Goal: Transaction & Acquisition: Purchase product/service

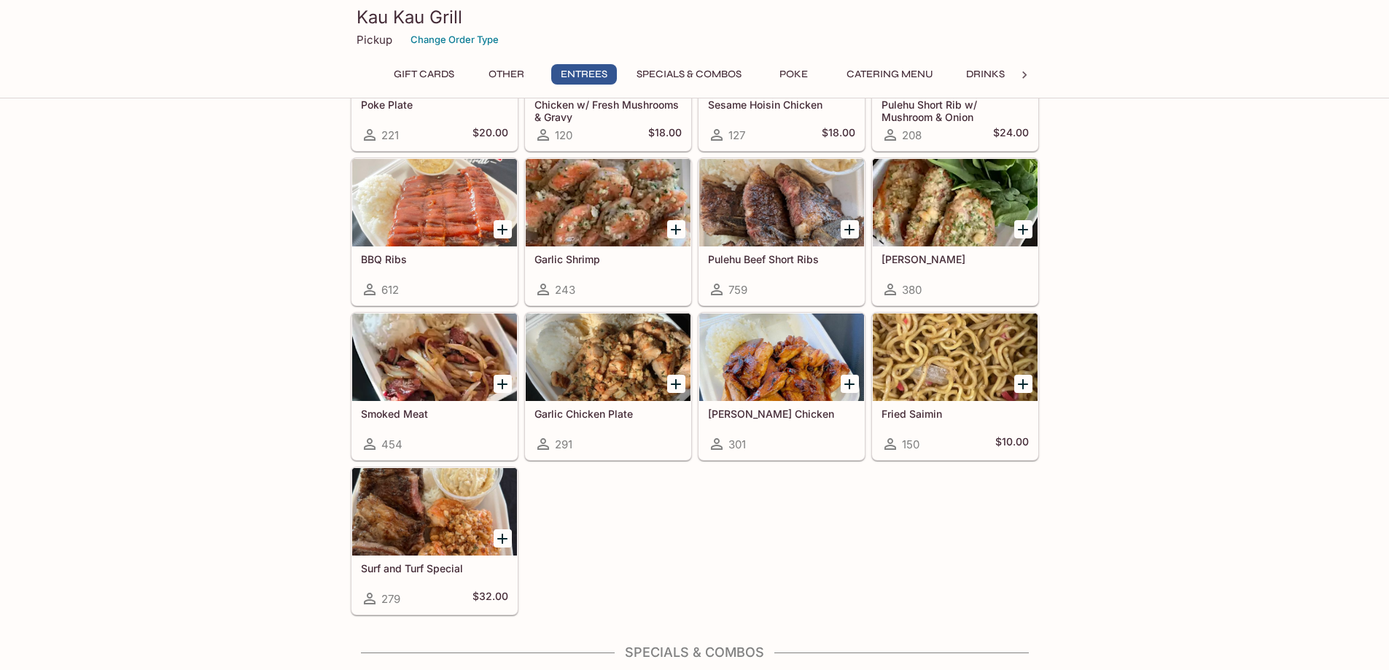
scroll to position [729, 0]
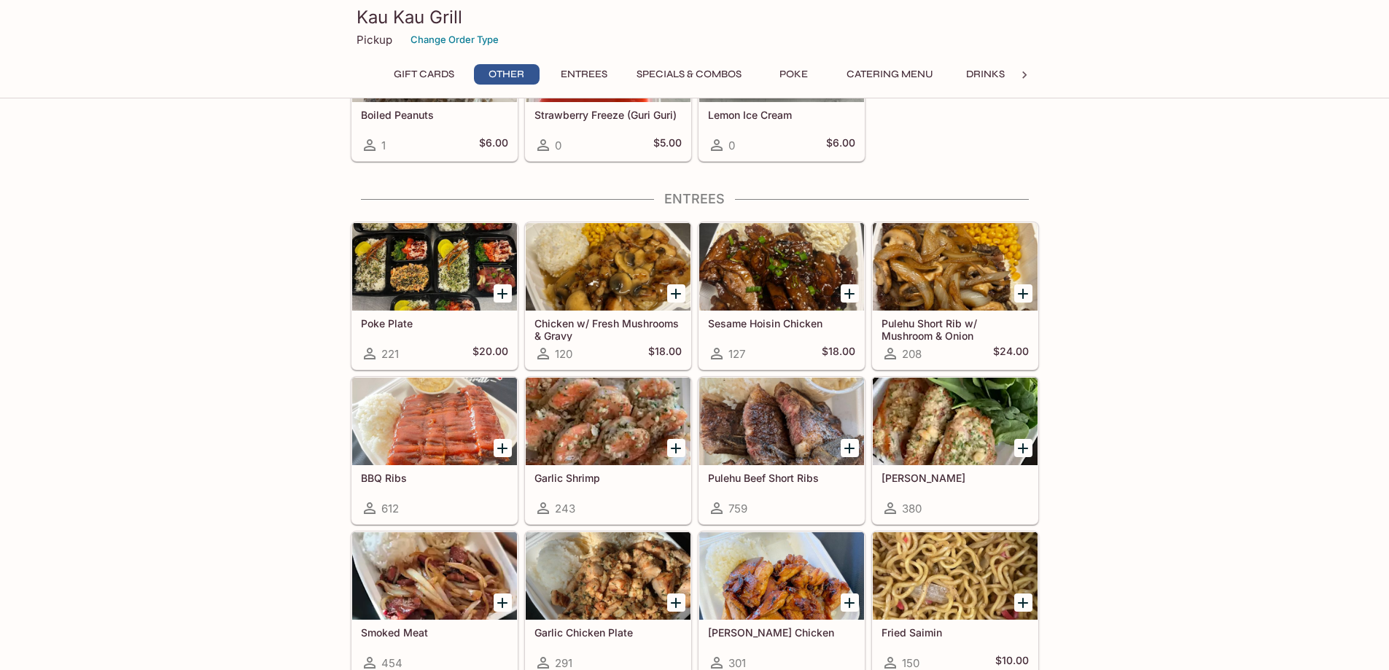
click at [951, 266] on div at bounding box center [955, 266] width 165 height 87
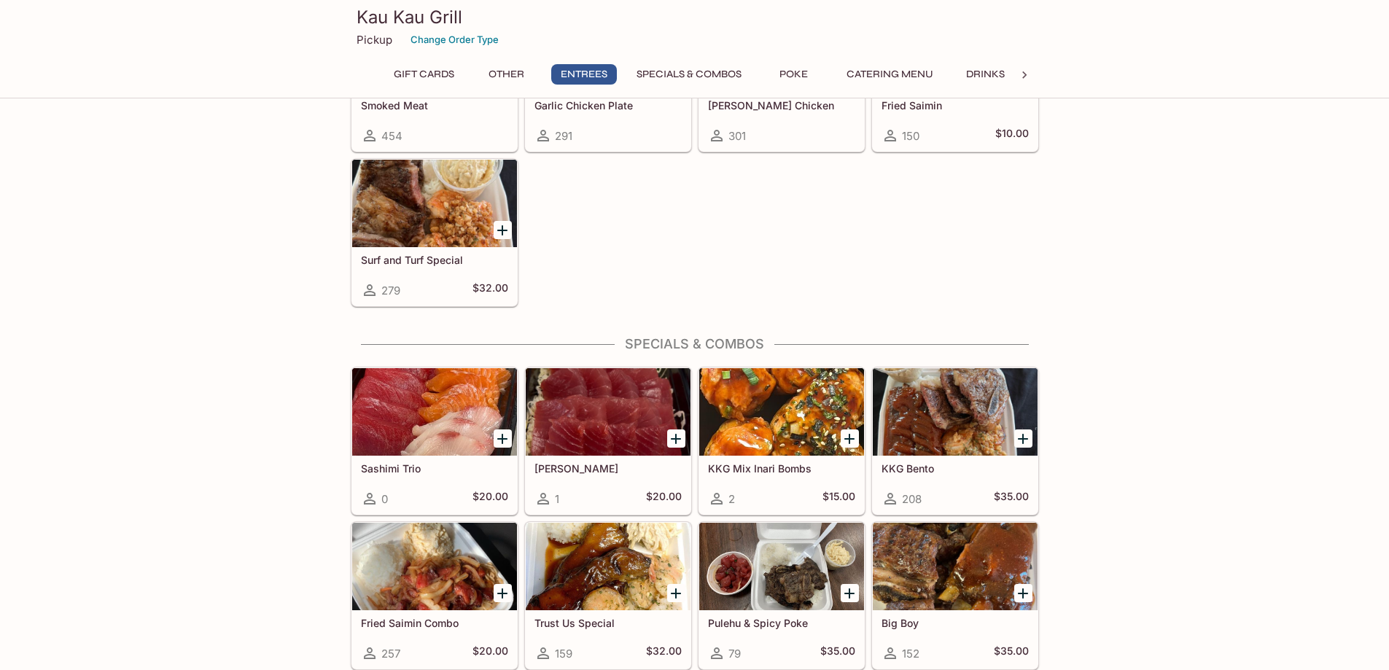
scroll to position [1548, 0]
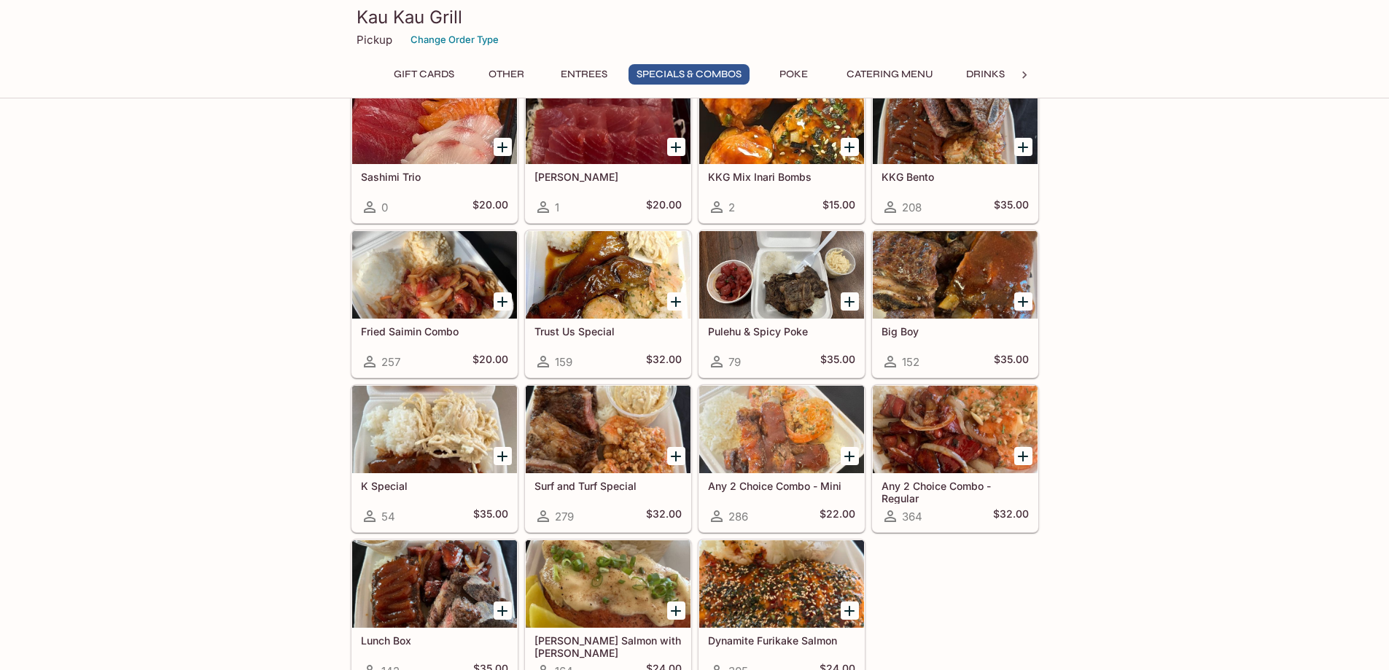
click at [920, 407] on div at bounding box center [955, 429] width 165 height 87
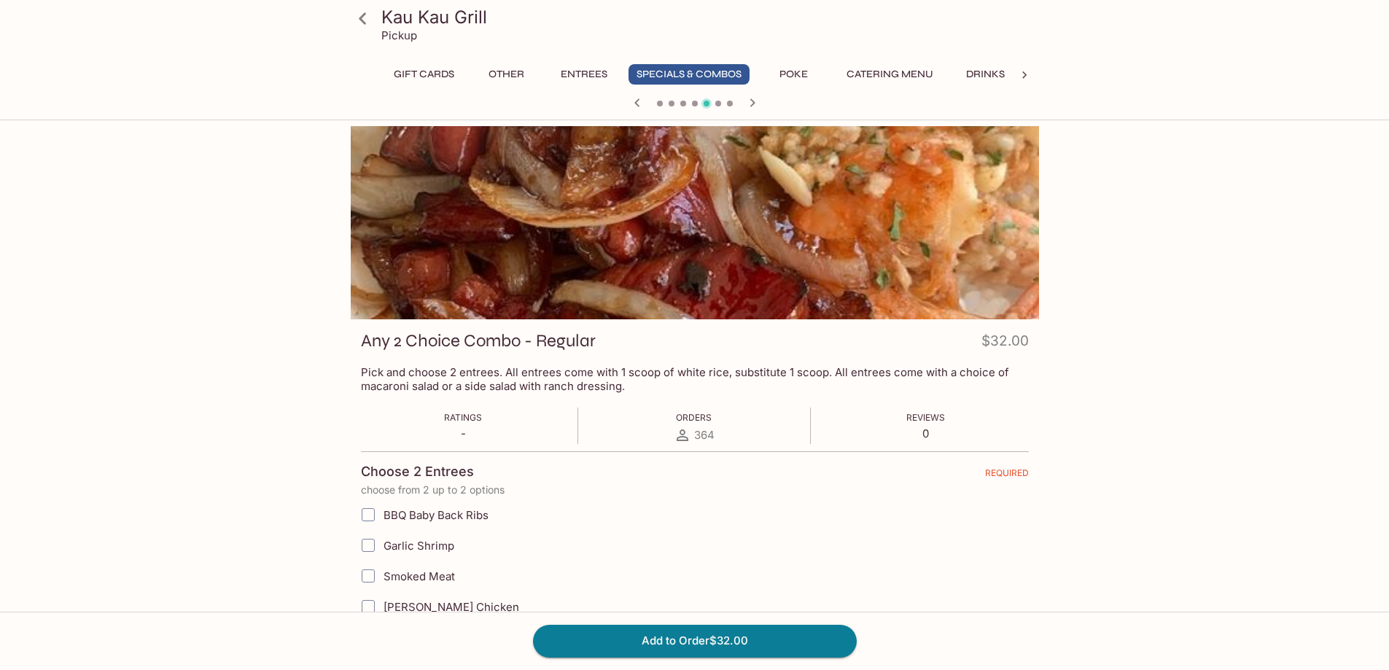
scroll to position [146, 0]
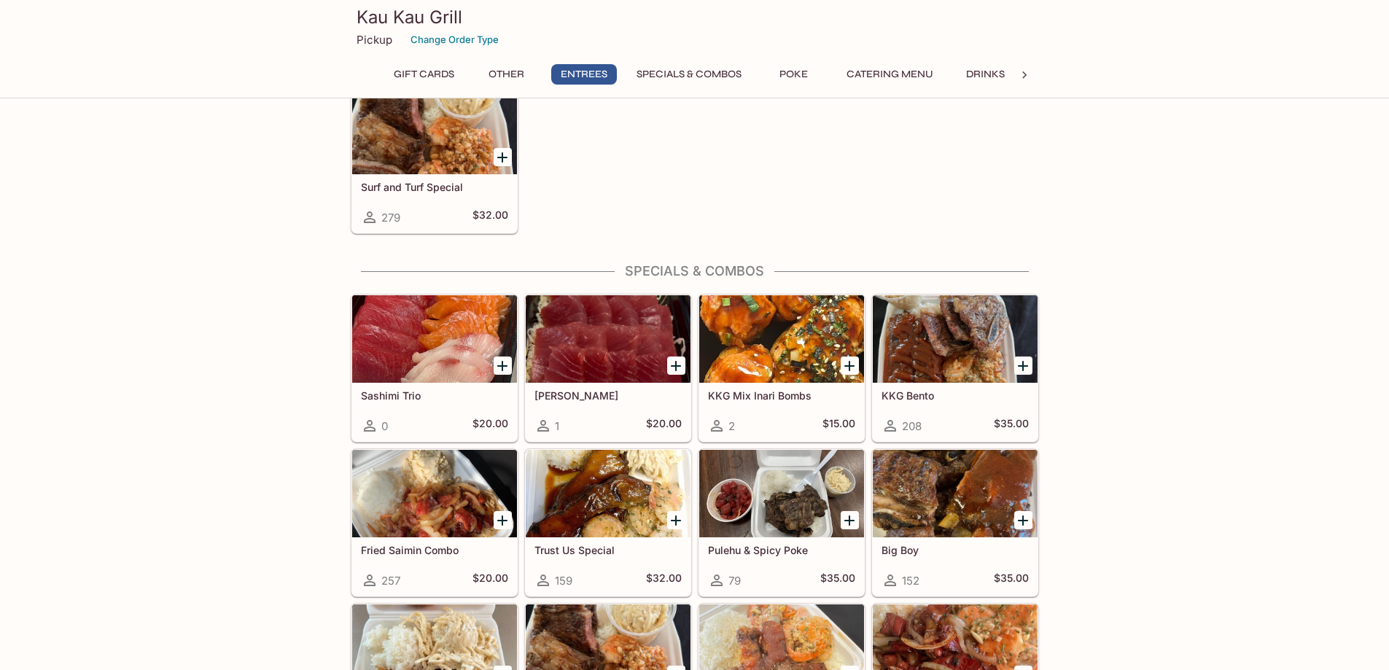
scroll to position [1621, 0]
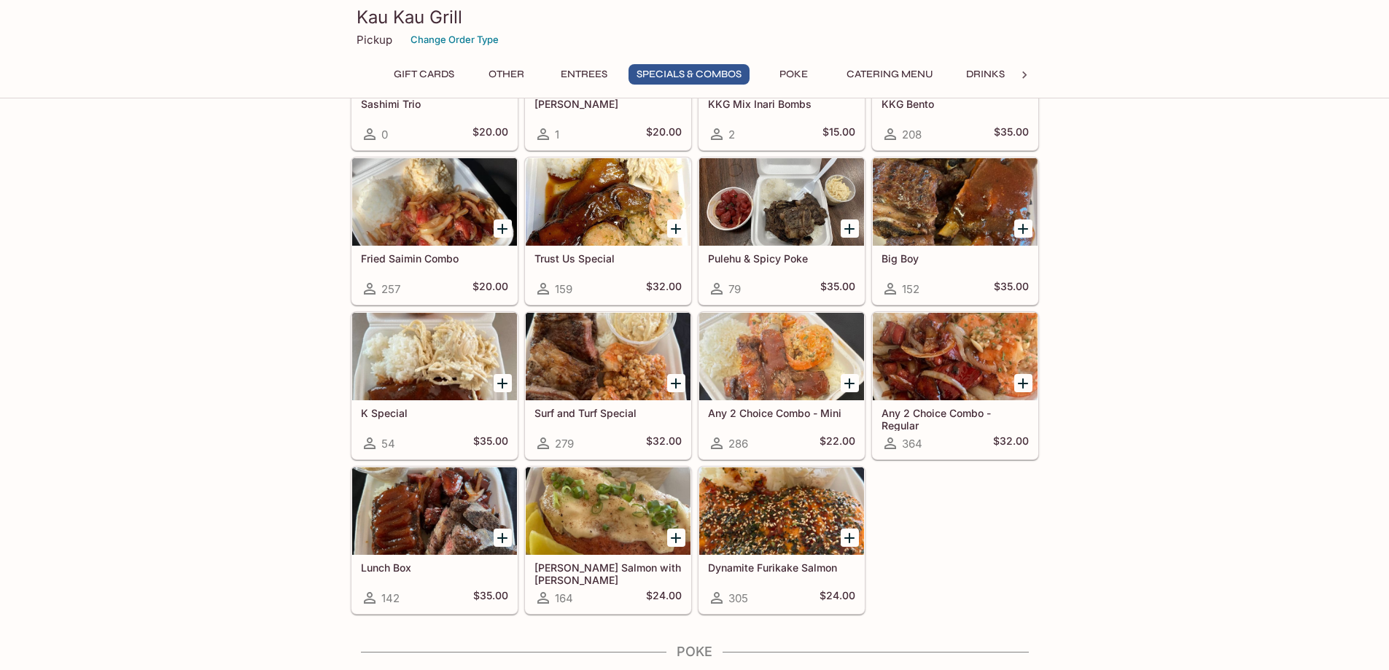
click at [898, 356] on div at bounding box center [955, 356] width 165 height 87
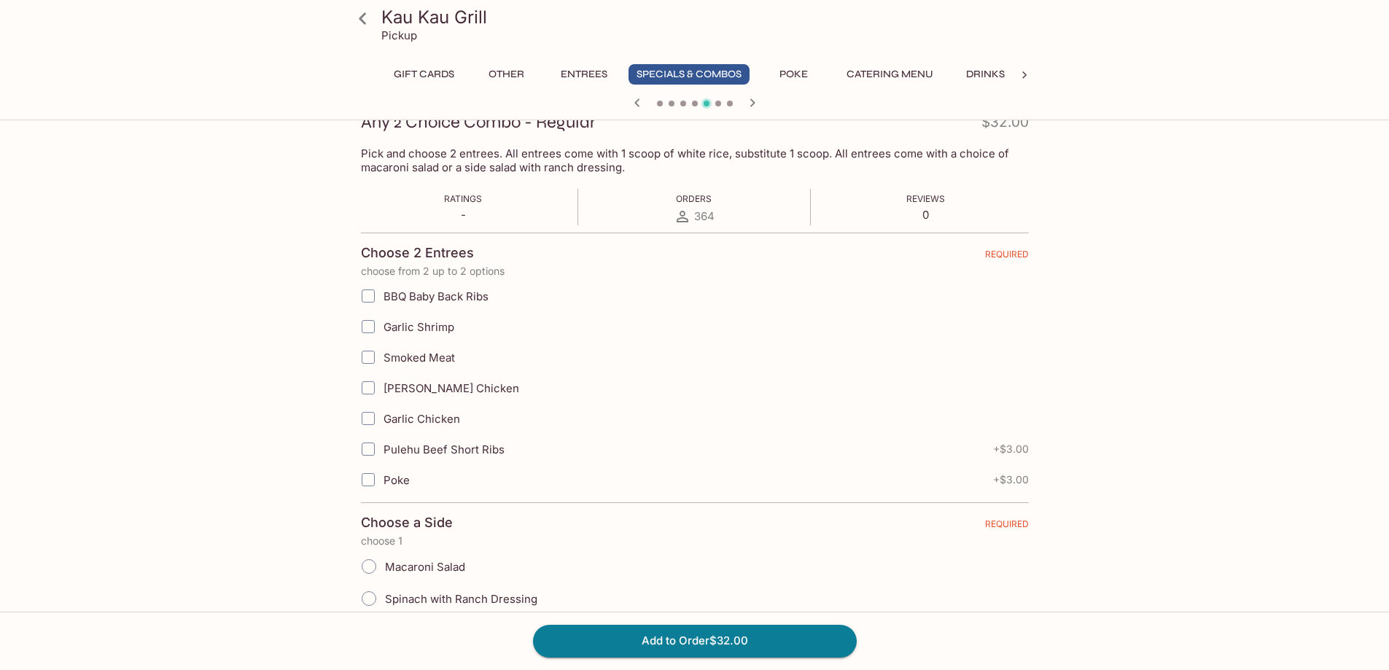
scroll to position [256, 0]
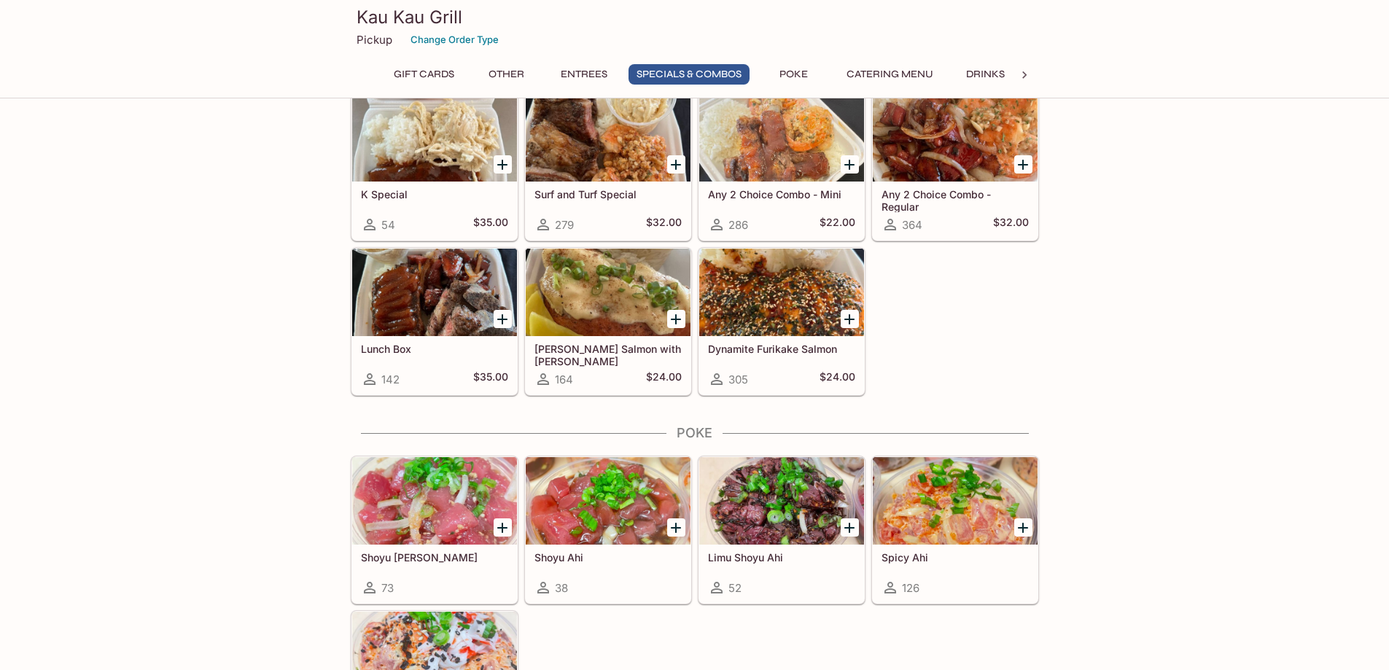
scroll to position [1694, 0]
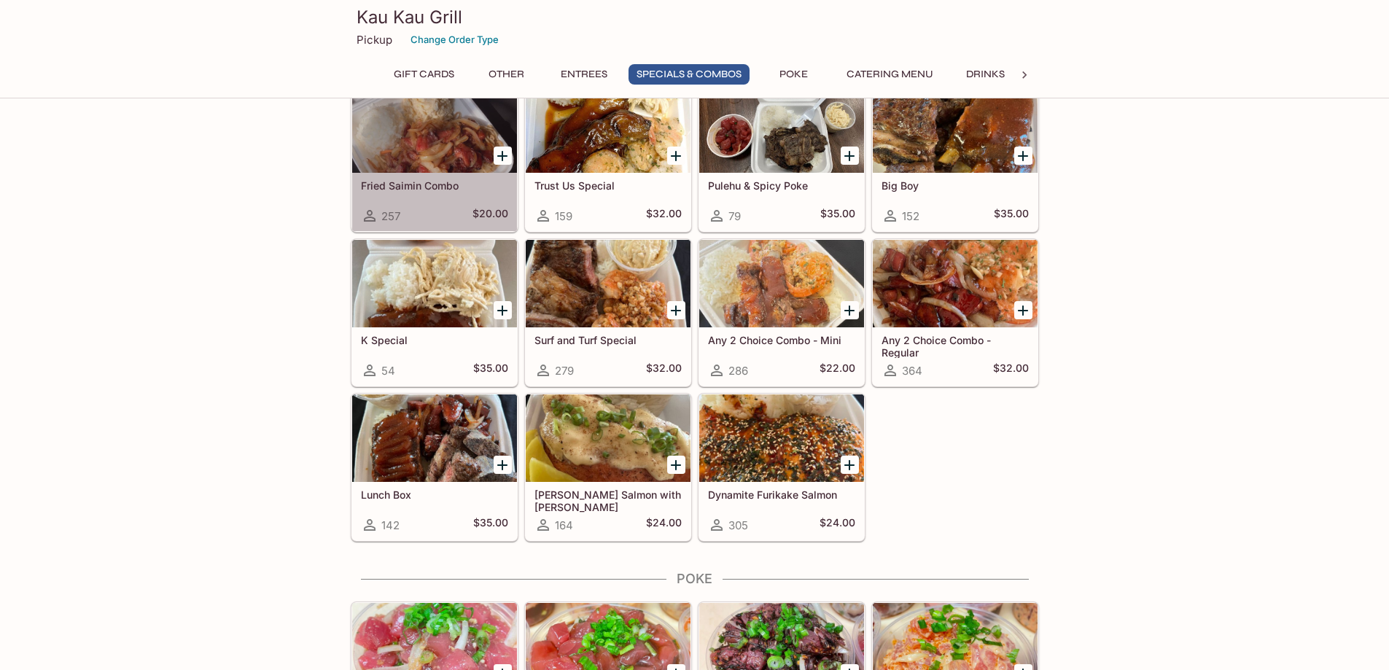
click at [445, 121] on div at bounding box center [434, 128] width 165 height 87
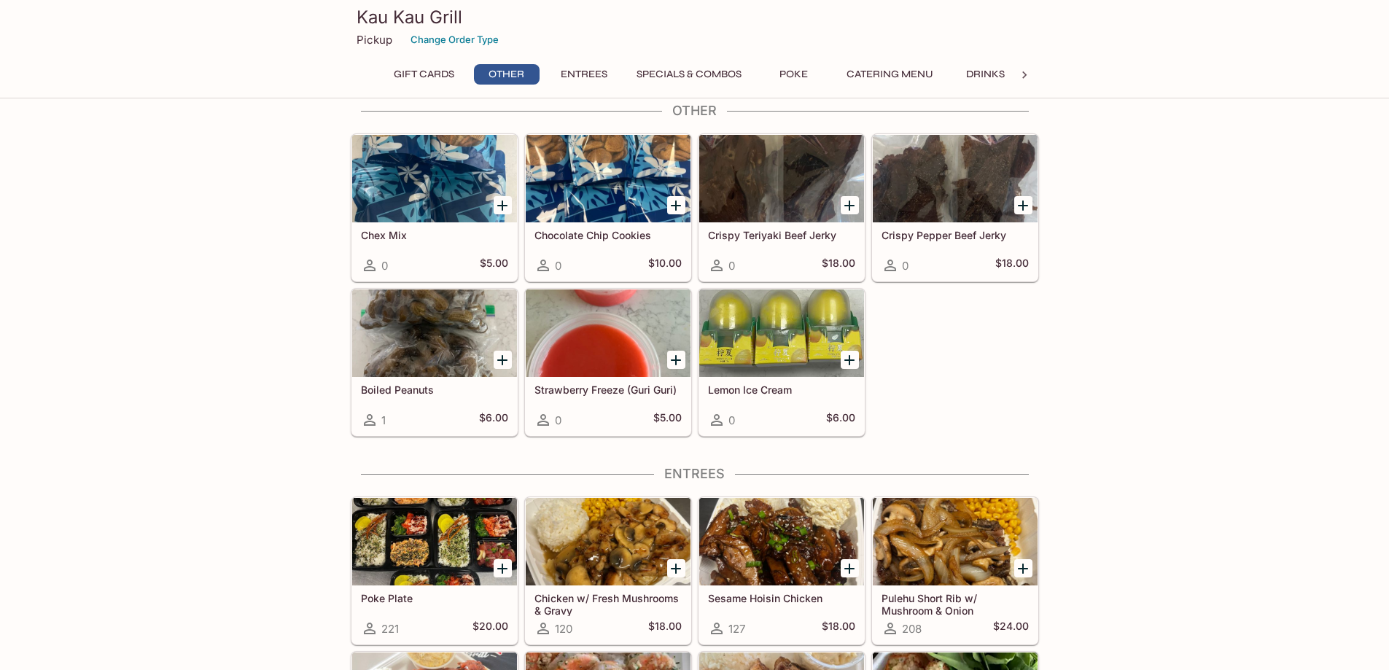
scroll to position [673, 0]
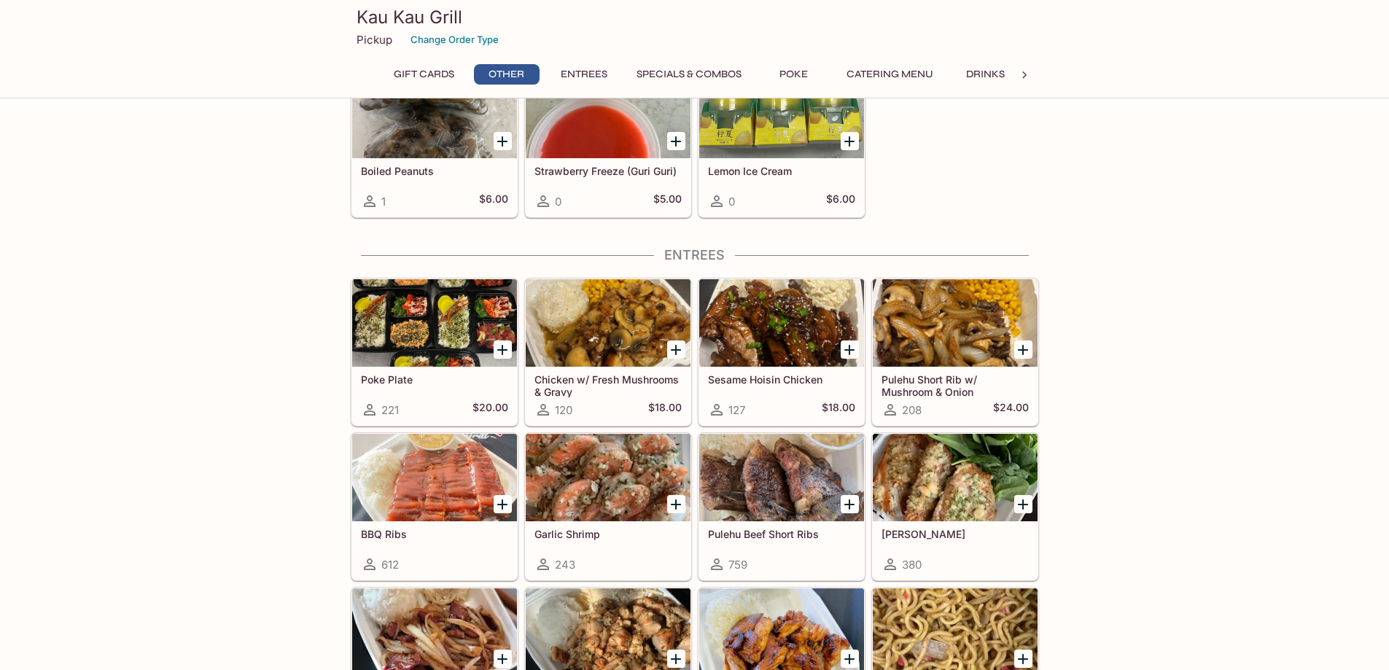
click at [432, 319] on div at bounding box center [434, 322] width 165 height 87
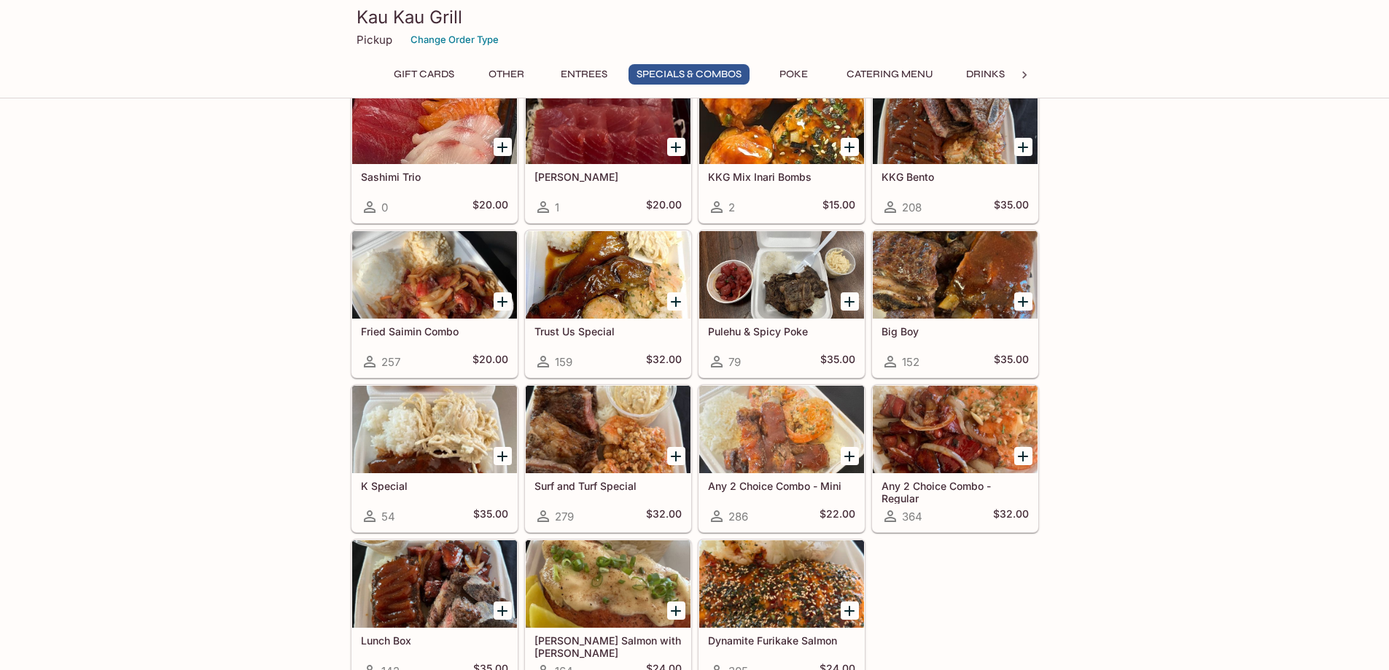
scroll to position [1475, 0]
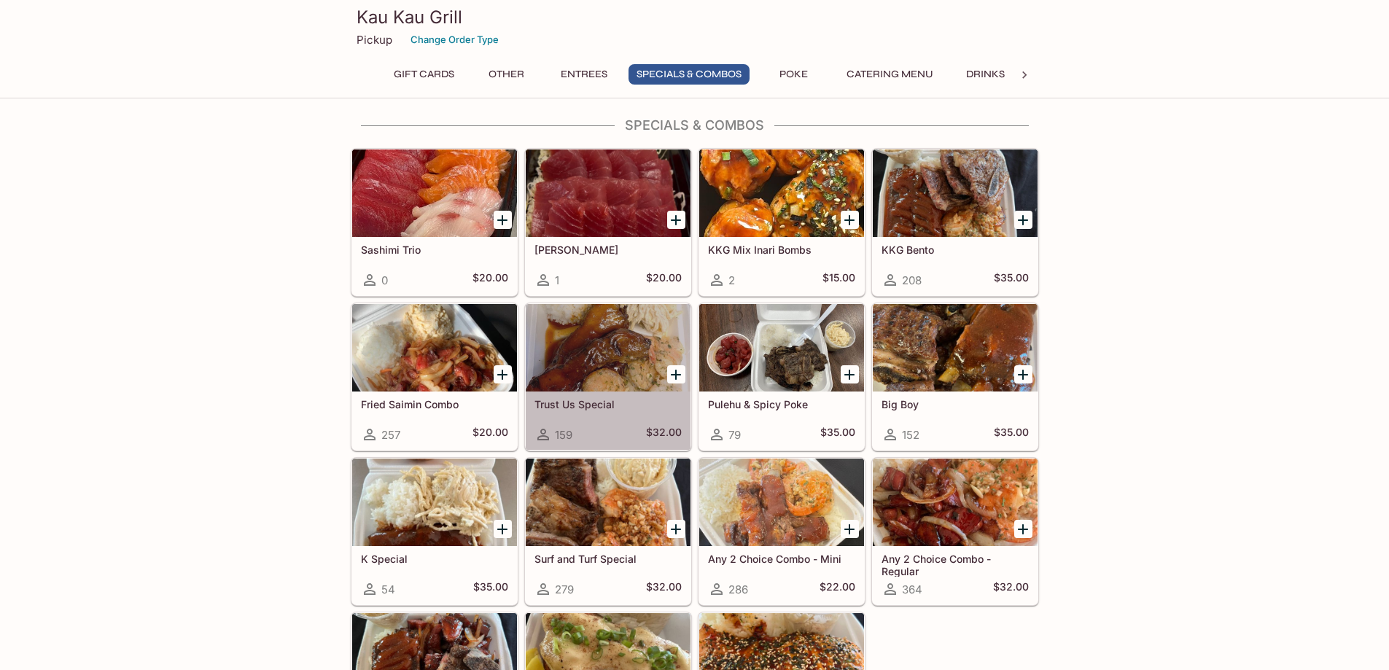
click at [601, 351] on div at bounding box center [608, 347] width 165 height 87
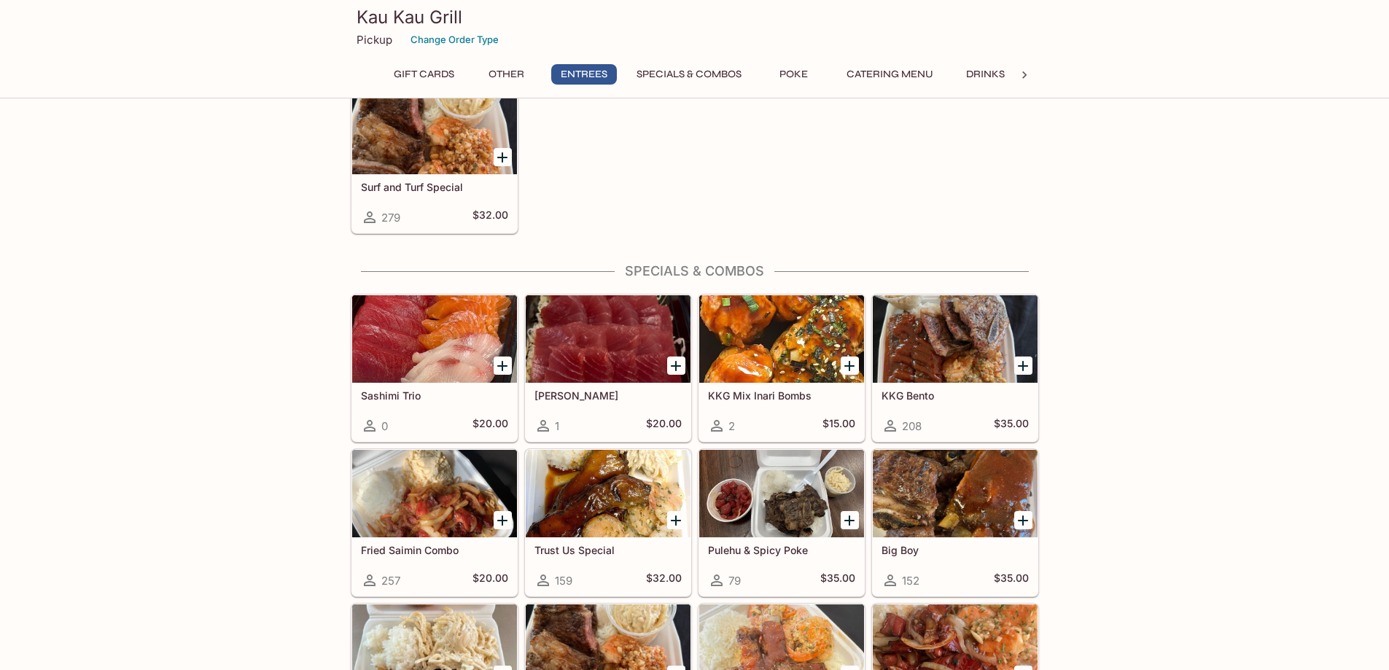
scroll to position [1621, 0]
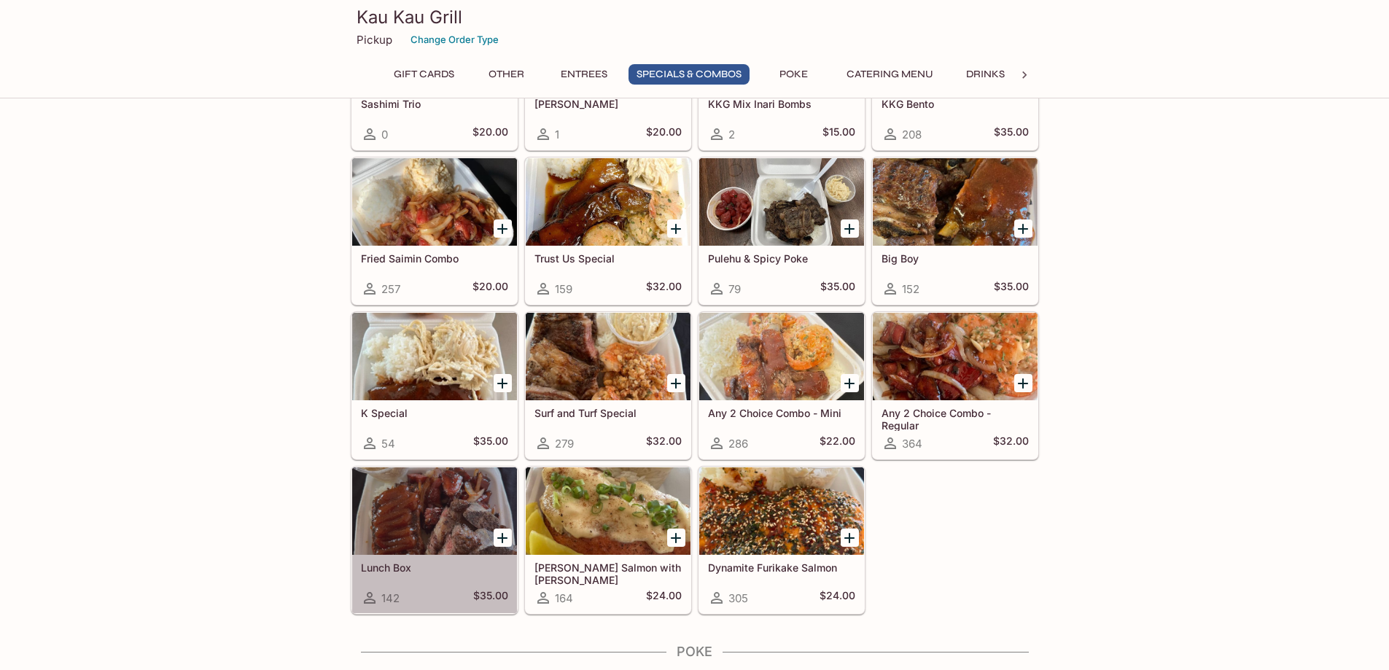
click at [461, 519] on div at bounding box center [434, 510] width 165 height 87
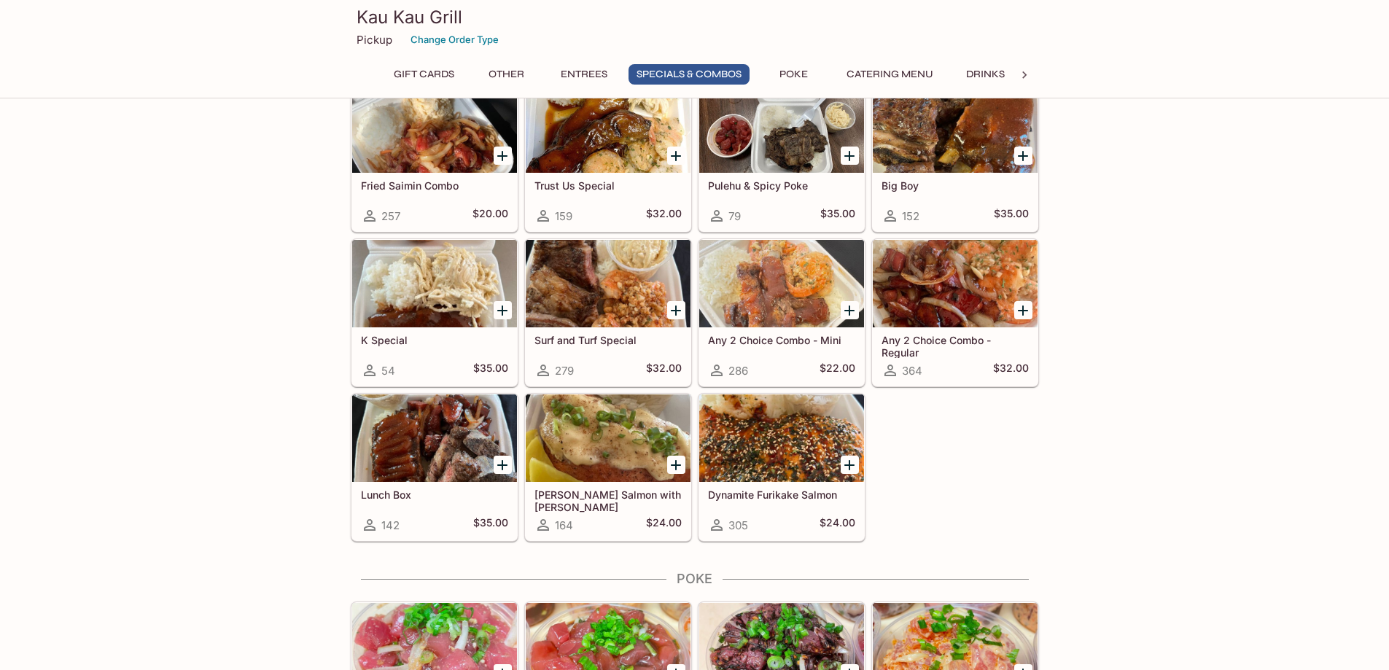
scroll to position [1475, 0]
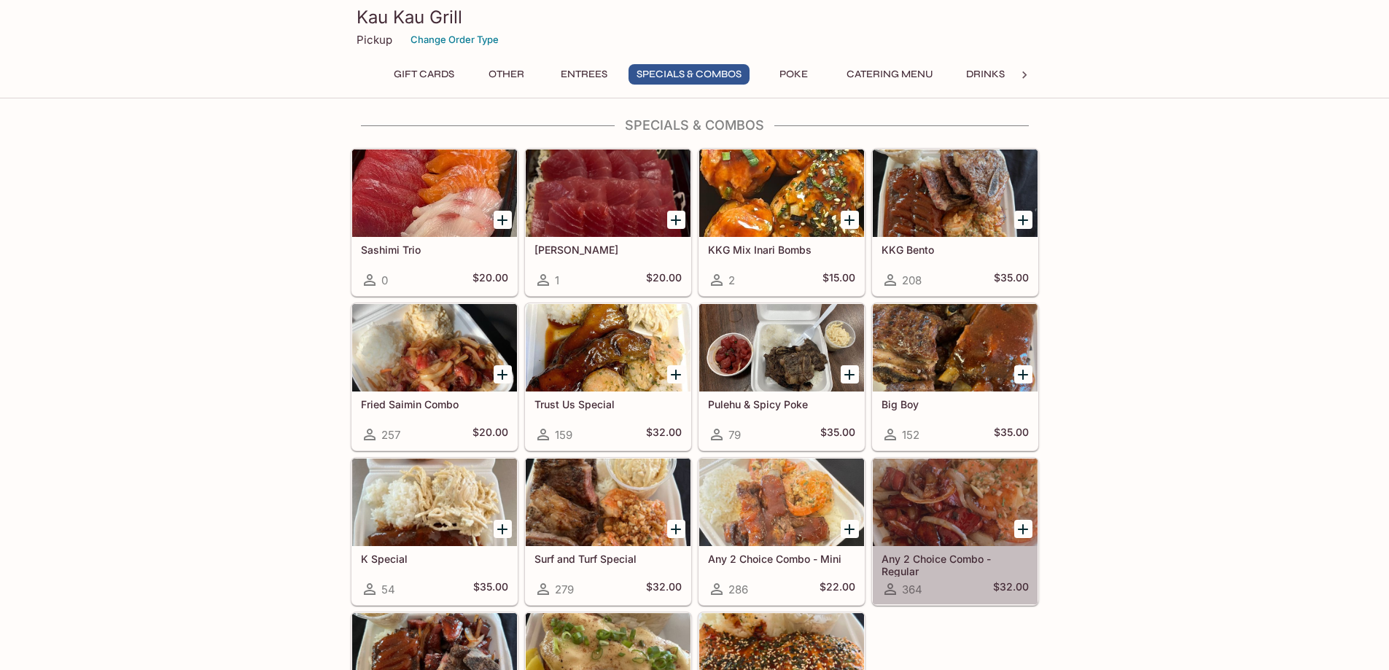
click at [932, 490] on div at bounding box center [955, 502] width 165 height 87
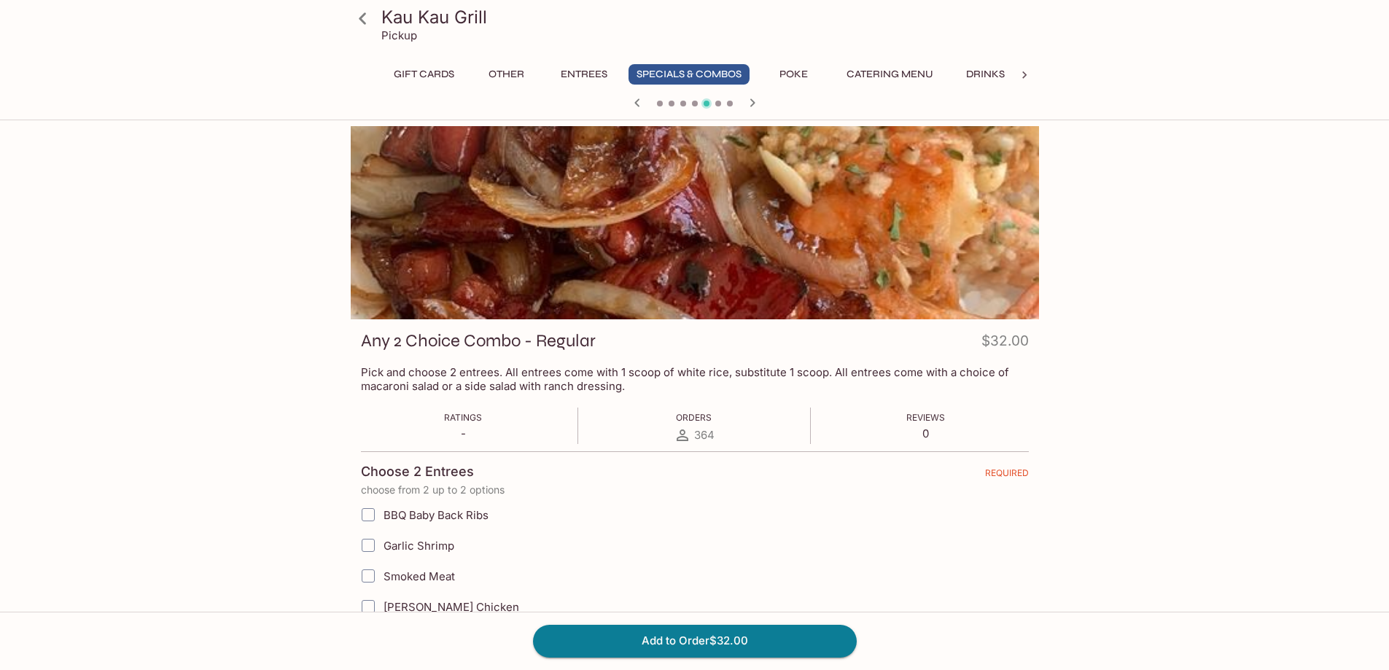
scroll to position [256, 0]
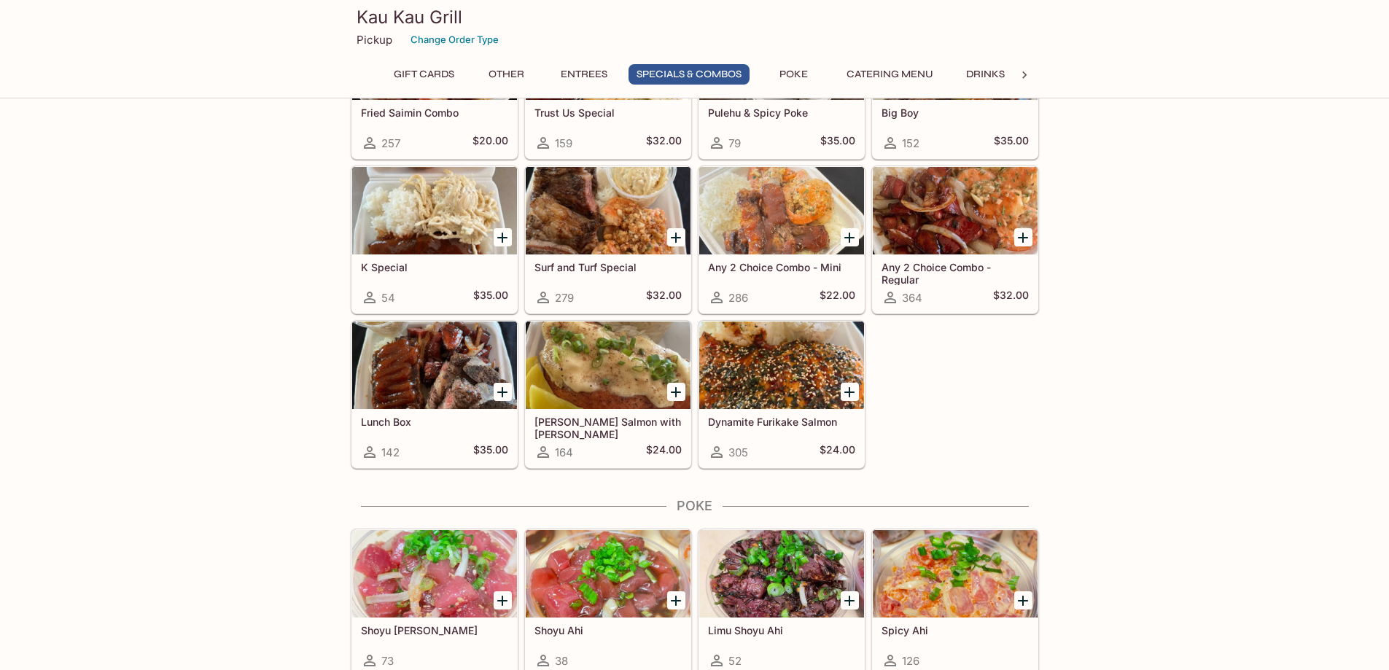
scroll to position [1839, 0]
